Goal: Information Seeking & Learning: Learn about a topic

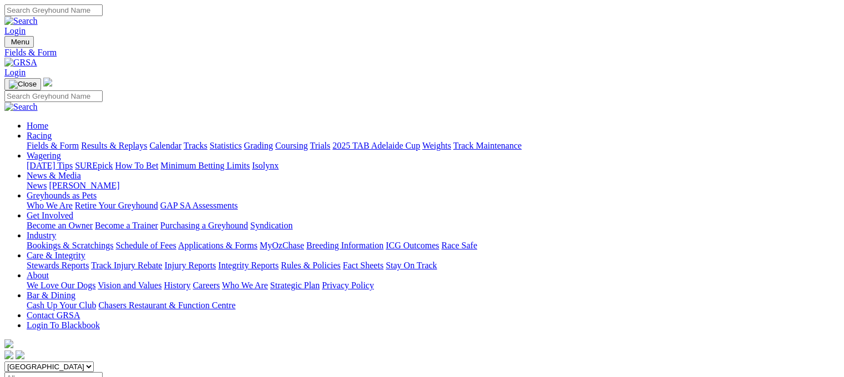
click at [242, 141] on link "Statistics" at bounding box center [226, 145] width 32 height 9
drag, startPoint x: 114, startPoint y: 186, endPoint x: 120, endPoint y: 184, distance: 6.0
type input "starburst candy"
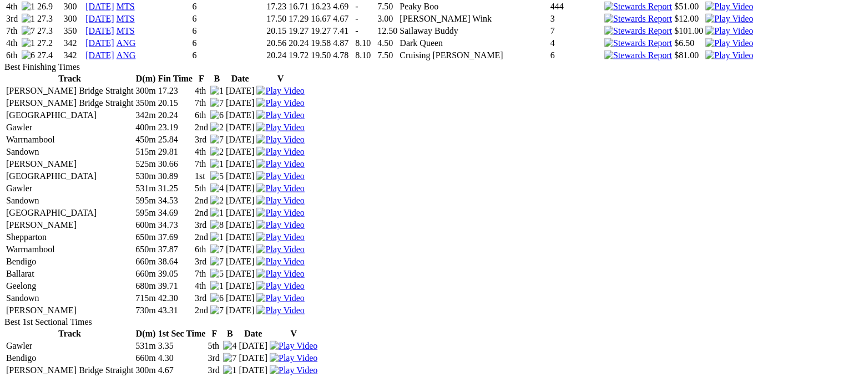
scroll to position [2234, 0]
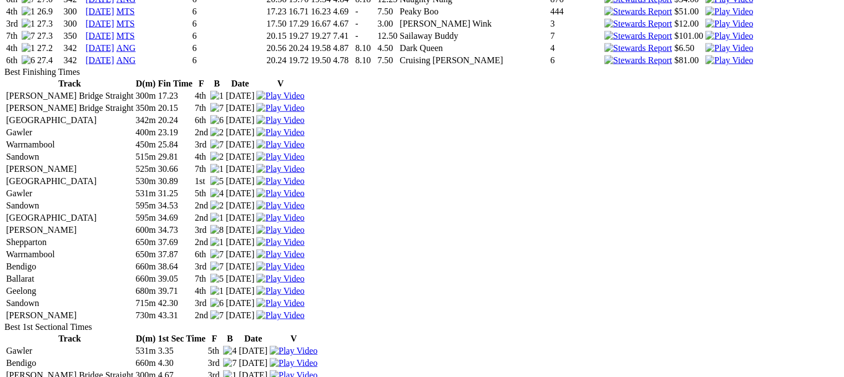
click at [706, 66] on img at bounding box center [730, 61] width 48 height 10
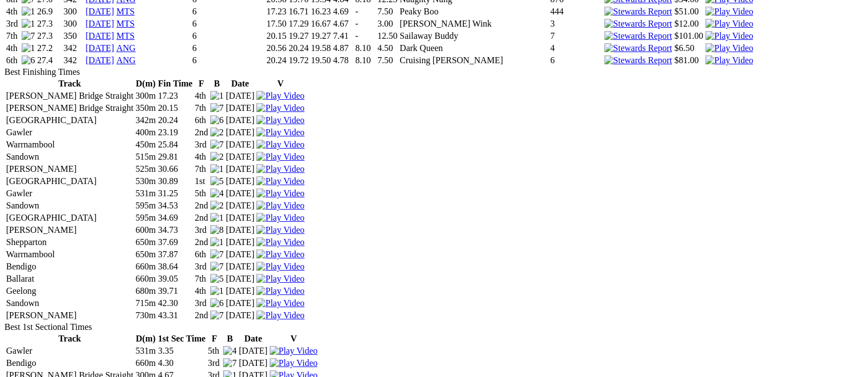
click at [706, 53] on img at bounding box center [730, 48] width 48 height 10
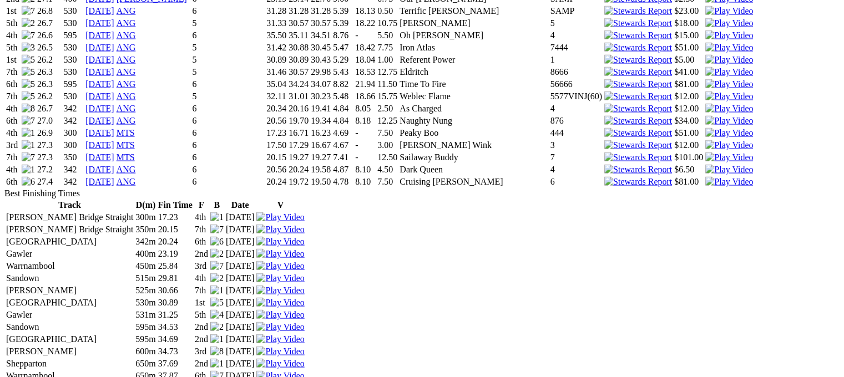
scroll to position [2149, 0]
